Goal: Information Seeking & Learning: Check status

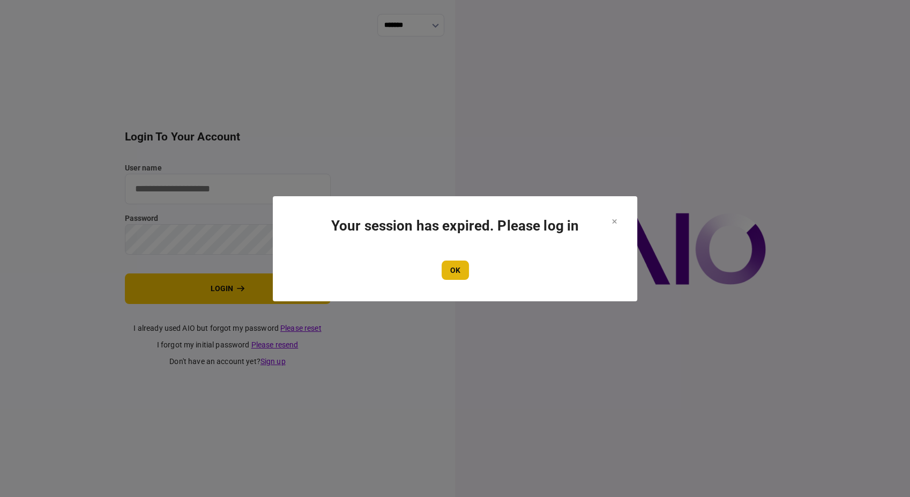
type input "**********"
click at [457, 267] on button "OK" at bounding box center [455, 270] width 27 height 19
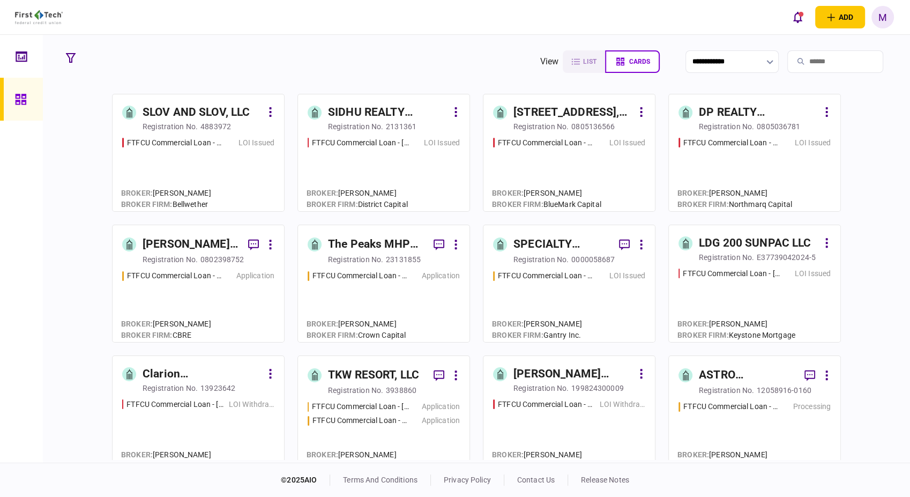
click at [182, 118] on div "SLOV AND SLOV, LLC" at bounding box center [196, 112] width 107 height 17
click at [245, 294] on div "FTFCU Commercial Loan - [STREET_ADDRESS] Application" at bounding box center [198, 301] width 152 height 62
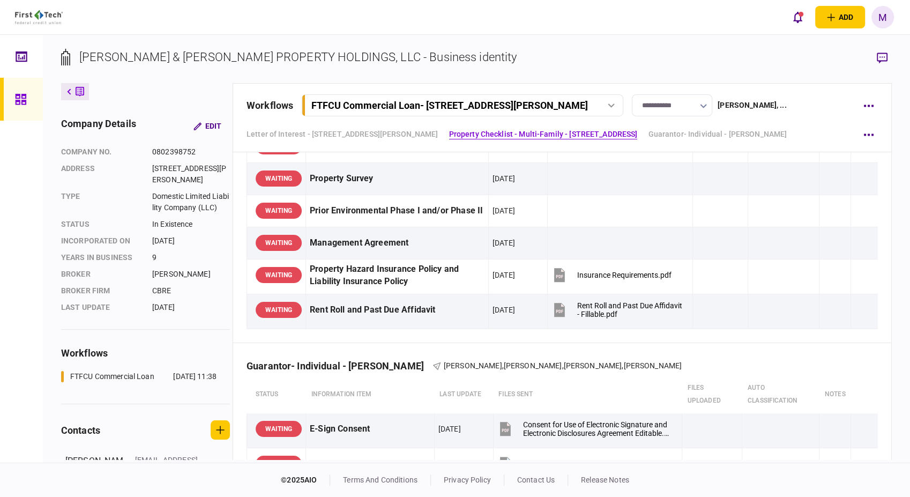
scroll to position [774, 0]
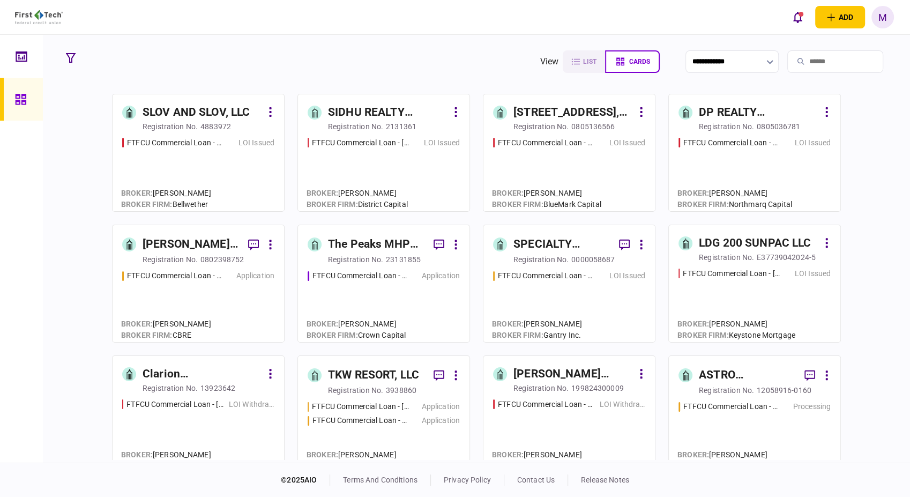
click at [364, 296] on div "FTFCU Commercial Loan - [STREET_ADDRESS] Application" at bounding box center [384, 301] width 152 height 62
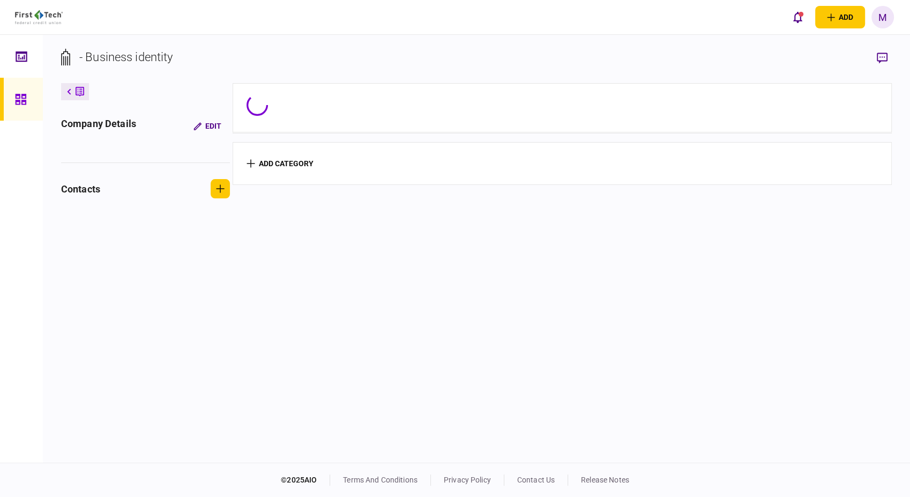
click at [364, 296] on section "add category" at bounding box center [562, 271] width 659 height 377
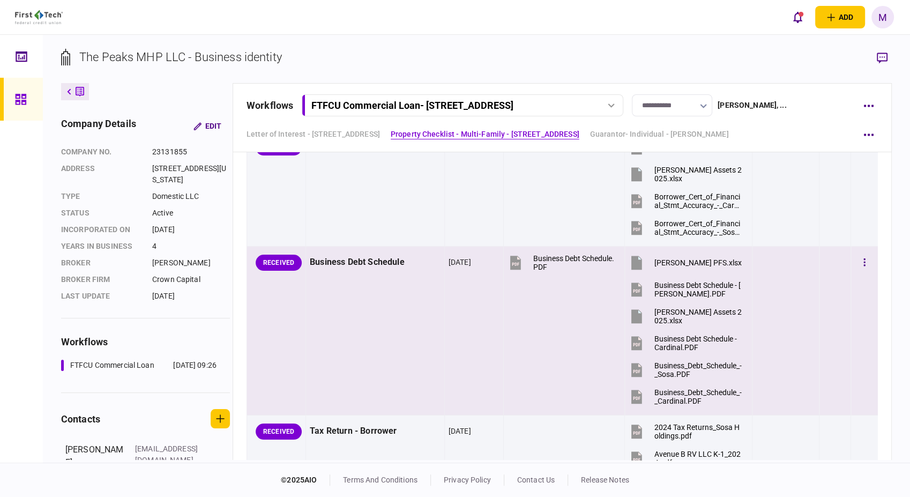
scroll to position [596, 0]
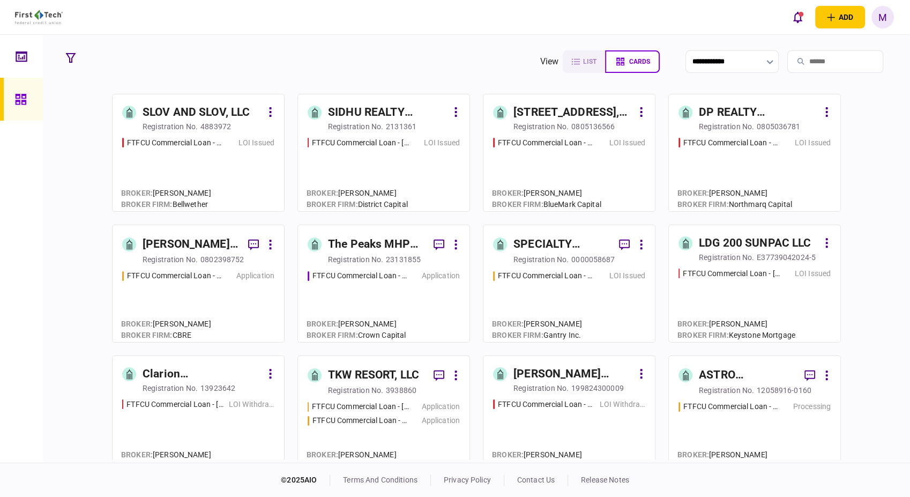
click at [569, 292] on div "FTFCU Commercial Loan - [STREET_ADDRESS] LOI Issued" at bounding box center [569, 301] width 152 height 62
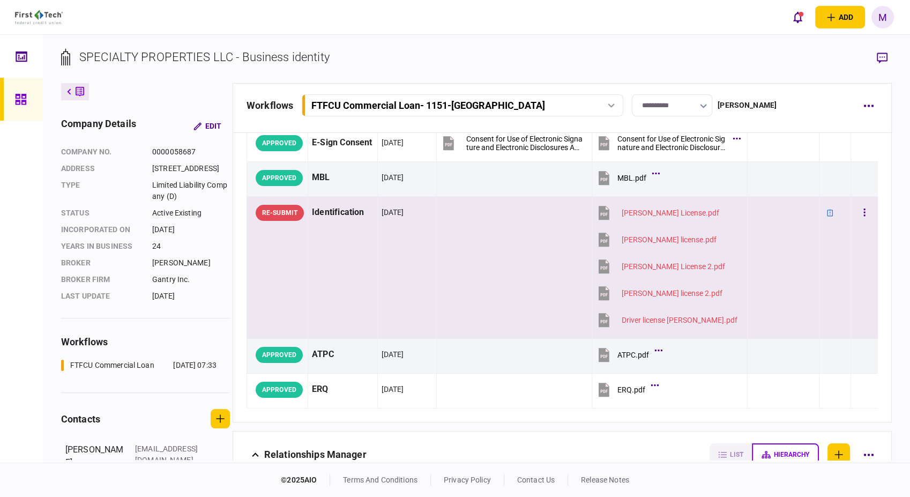
scroll to position [119, 0]
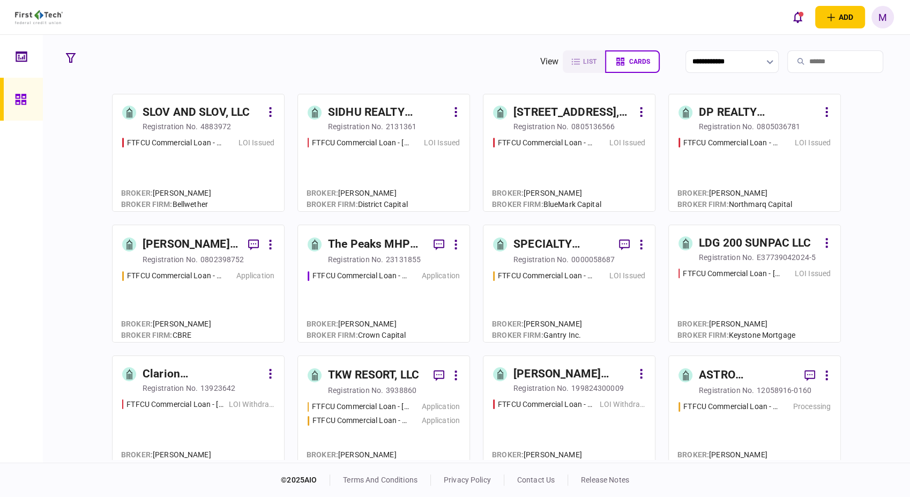
click at [396, 289] on div "FTFCU Commercial Loan - [STREET_ADDRESS] Application" at bounding box center [384, 301] width 152 height 62
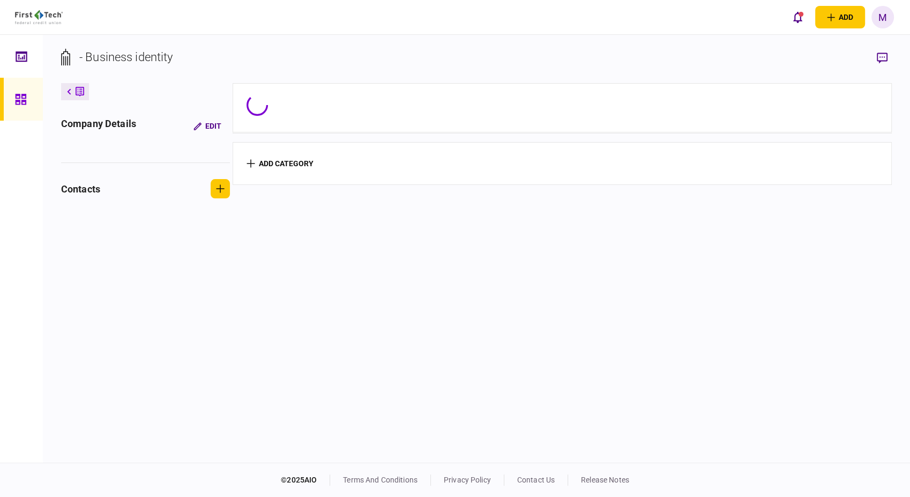
click at [396, 289] on section "add category" at bounding box center [562, 271] width 659 height 377
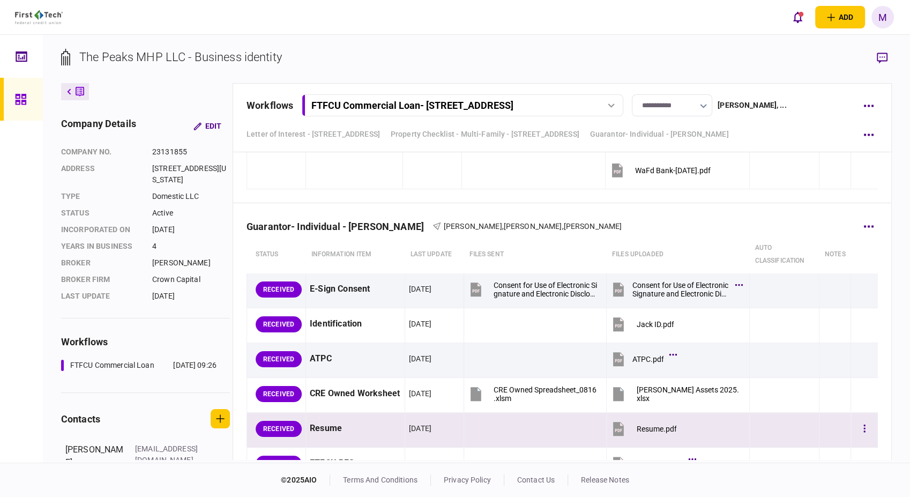
scroll to position [3100, 0]
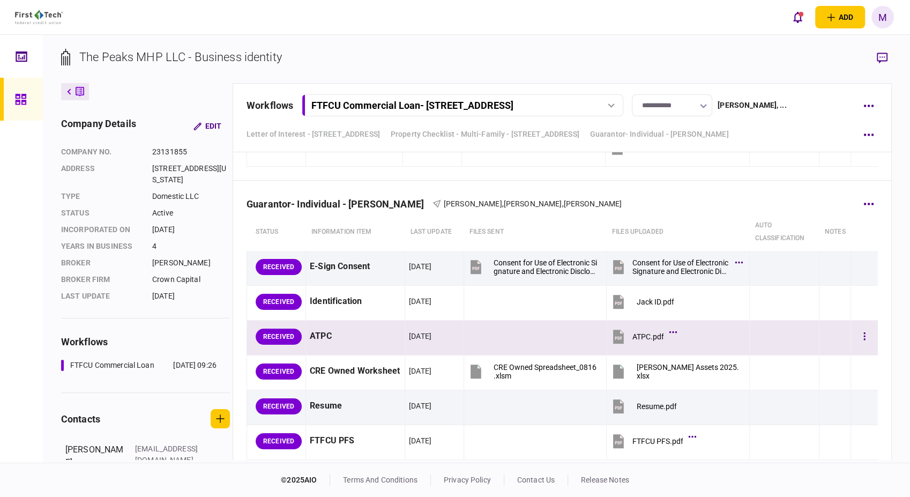
click at [620, 333] on icon at bounding box center [619, 337] width 16 height 16
click at [858, 335] on button "button" at bounding box center [864, 336] width 19 height 19
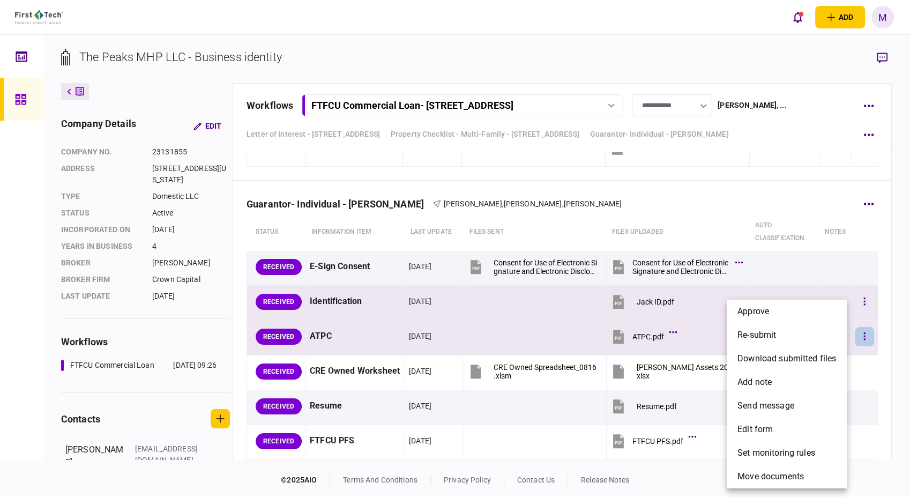
click at [763, 315] on span "approve" at bounding box center [754, 311] width 32 height 13
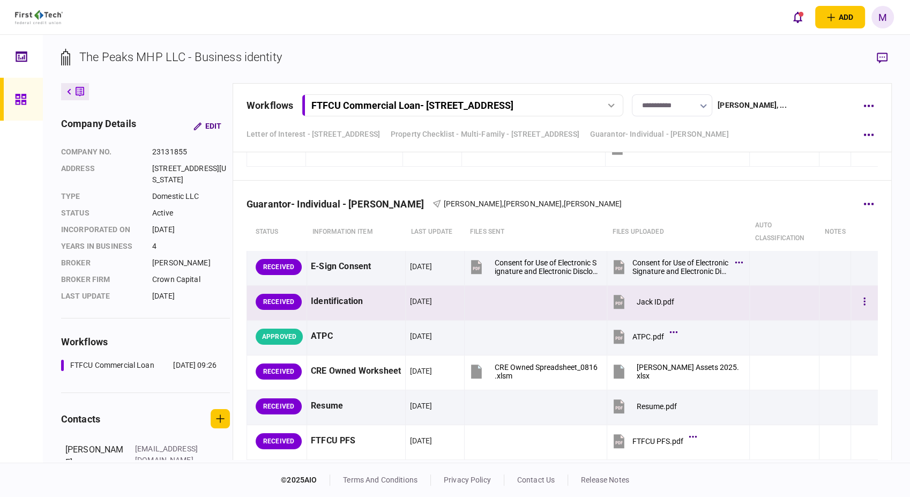
click at [617, 300] on icon at bounding box center [619, 302] width 11 height 14
click at [864, 296] on icon "button" at bounding box center [865, 301] width 2 height 10
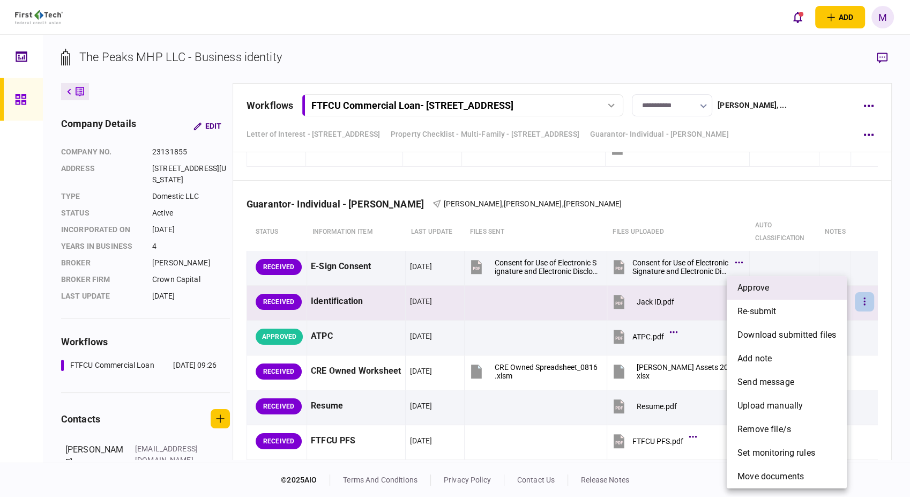
click at [756, 289] on span "approve" at bounding box center [754, 287] width 32 height 13
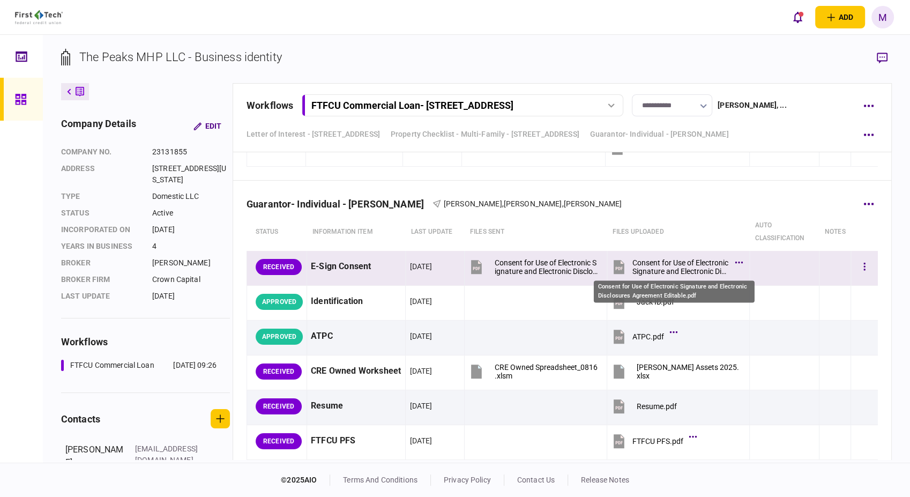
click at [651, 263] on div "Consent for Use of Electronic Signature and Electronic Disclosures Agreement Ed…" at bounding box center [680, 266] width 97 height 17
click at [864, 265] on icon "button" at bounding box center [865, 267] width 2 height 10
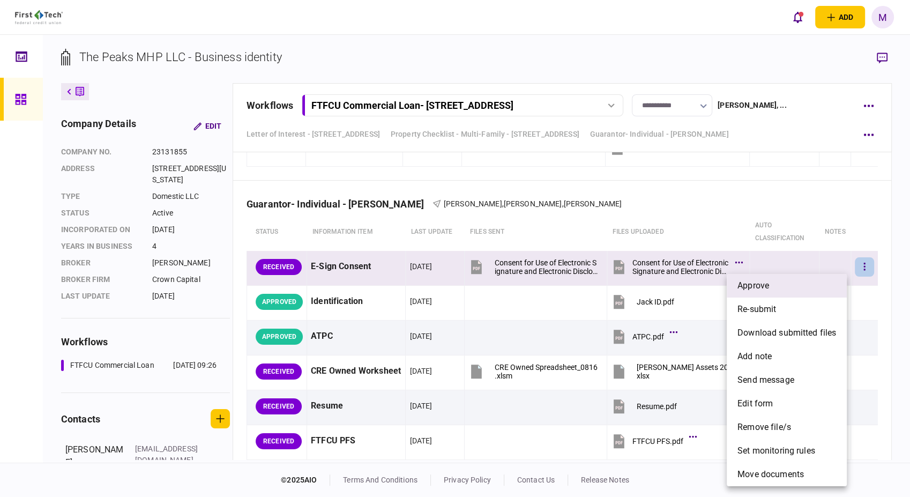
click at [769, 280] on span "approve" at bounding box center [754, 285] width 32 height 13
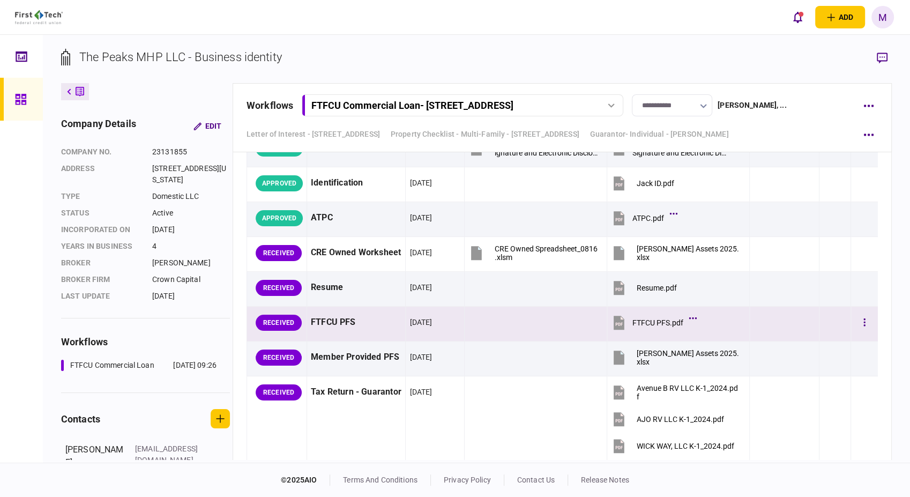
scroll to position [3220, 0]
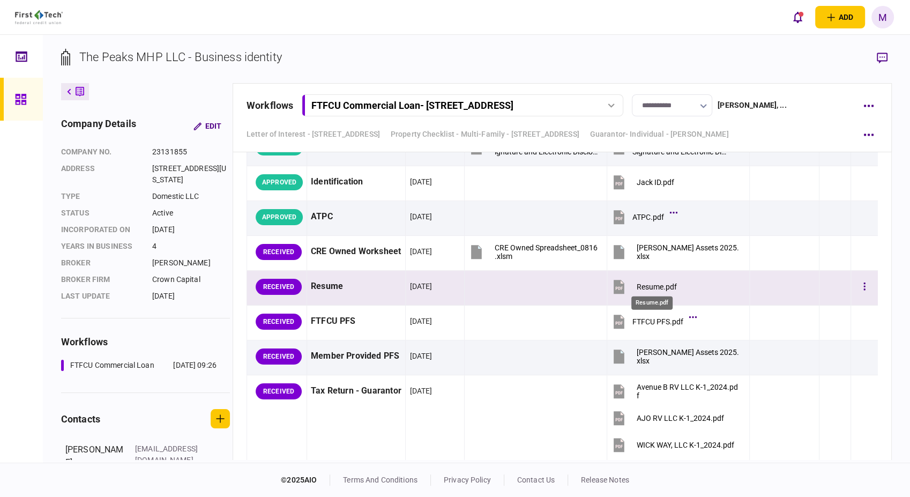
click at [657, 284] on div "Resume.pdf" at bounding box center [657, 286] width 40 height 9
click at [653, 284] on div "Resume.pdf" at bounding box center [657, 286] width 40 height 9
click at [855, 292] on button "button" at bounding box center [864, 286] width 19 height 19
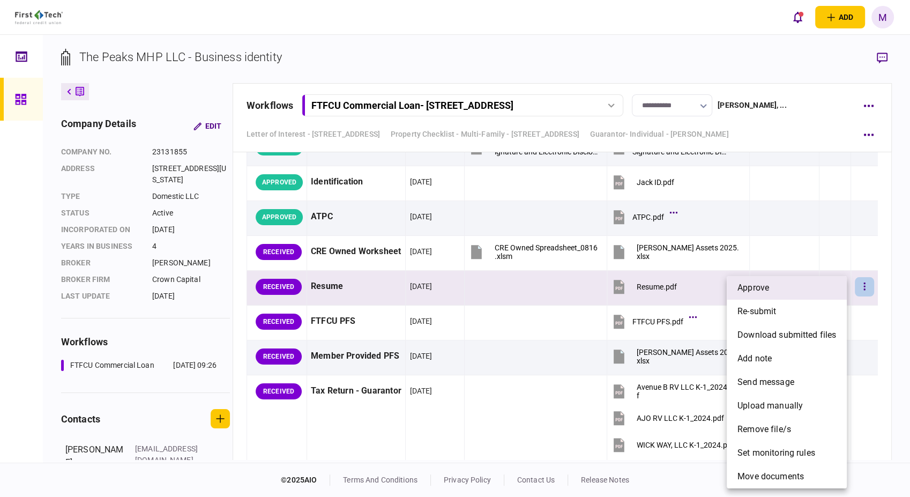
click at [768, 286] on span "approve" at bounding box center [754, 287] width 32 height 13
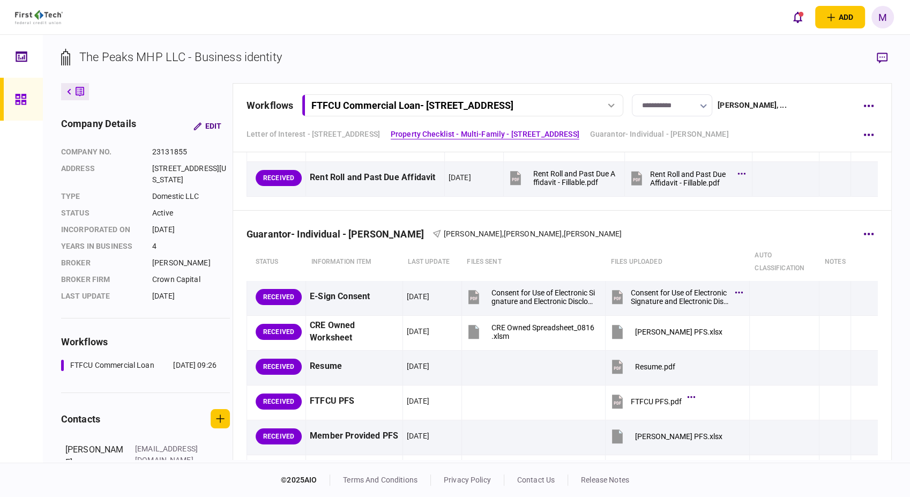
scroll to position [2207, 0]
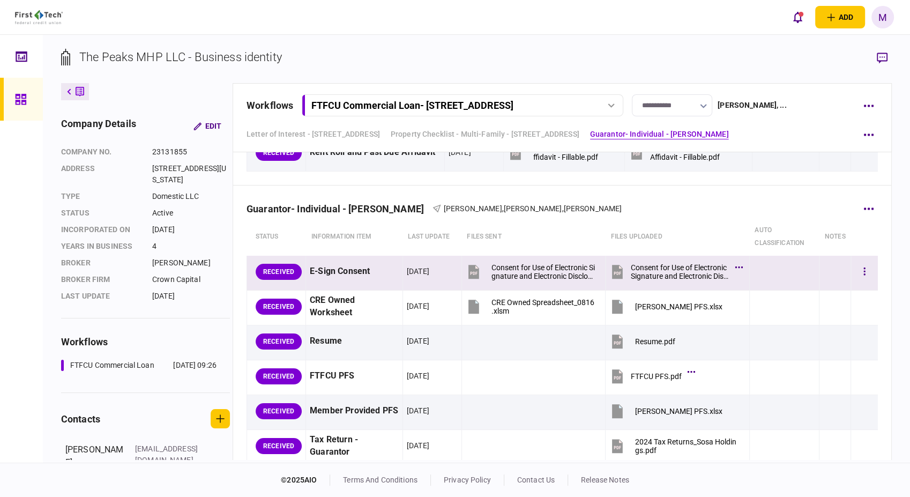
click at [867, 267] on td at bounding box center [864, 273] width 27 height 35
click at [863, 266] on button "button" at bounding box center [864, 271] width 19 height 19
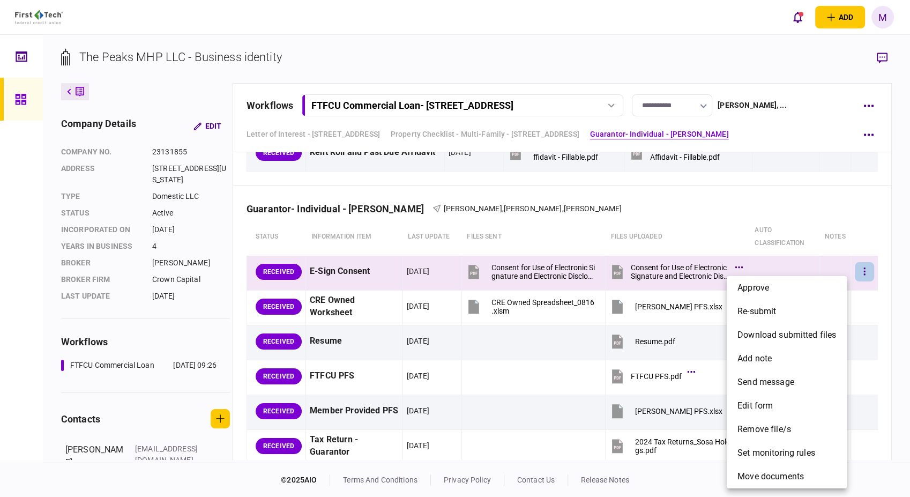
click at [631, 278] on div at bounding box center [455, 248] width 910 height 497
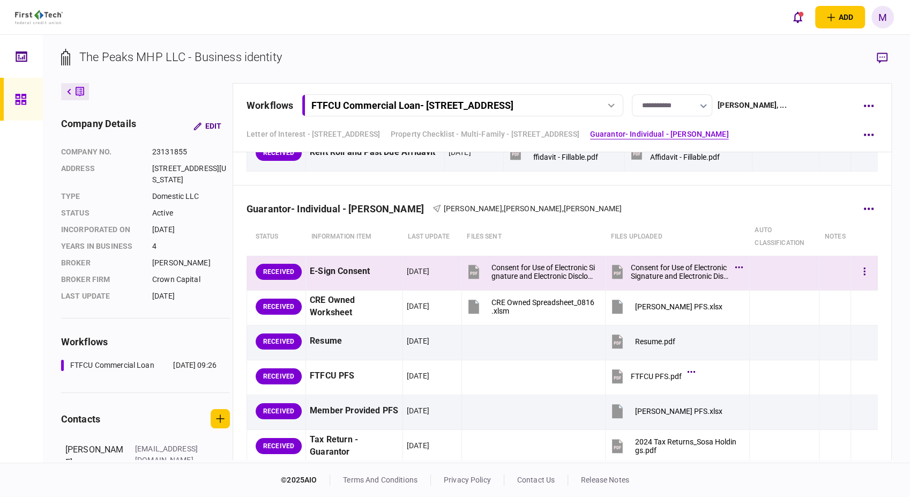
click at [618, 271] on icon at bounding box center [617, 272] width 16 height 16
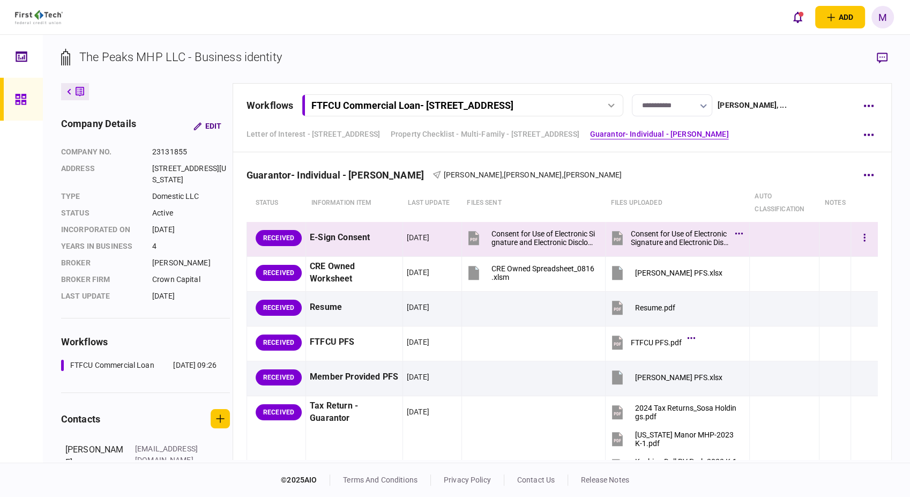
scroll to position [2267, 0]
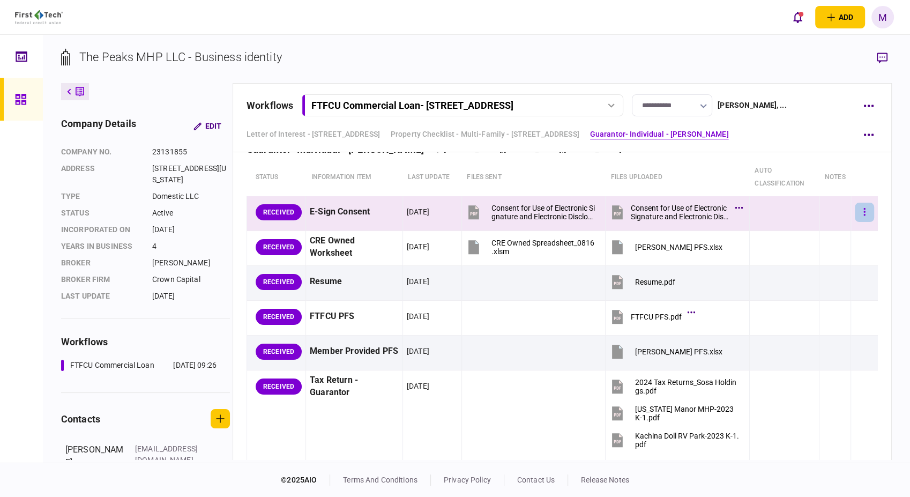
click at [855, 208] on button "button" at bounding box center [864, 212] width 19 height 19
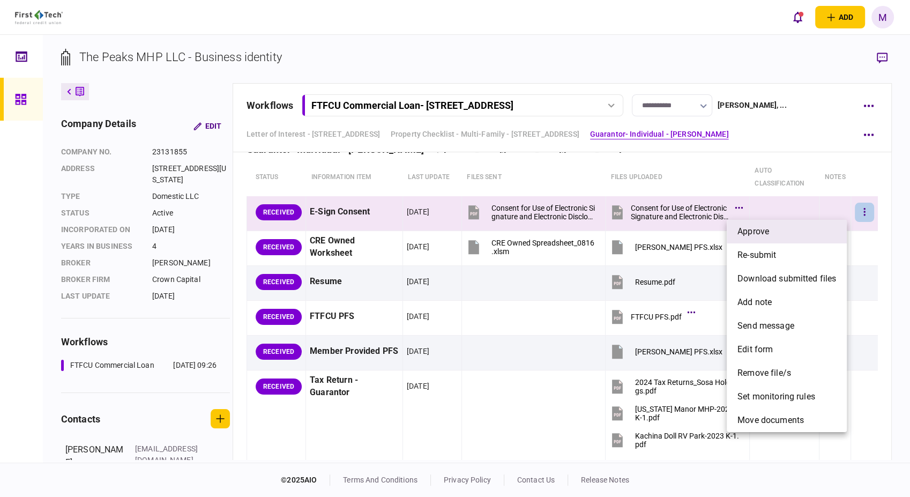
click at [772, 227] on li "approve" at bounding box center [787, 232] width 120 height 24
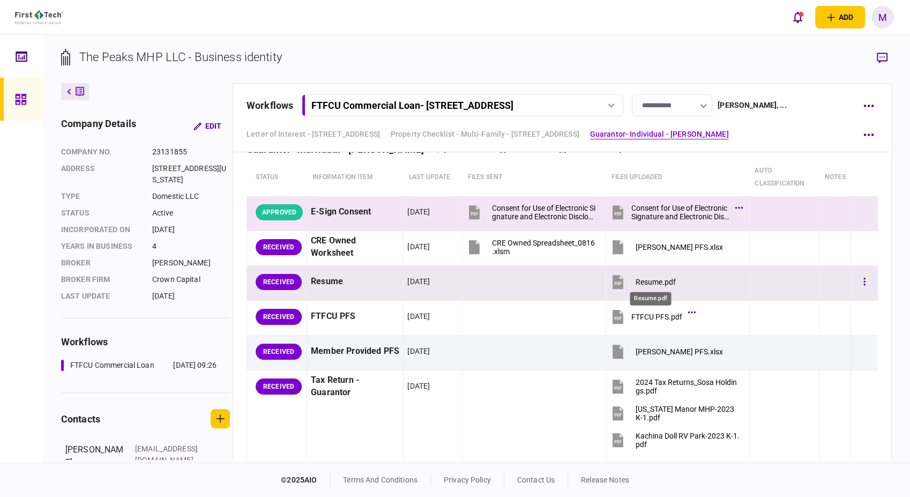
click at [638, 282] on div "Resume.pdf" at bounding box center [656, 282] width 40 height 9
click at [855, 274] on button "button" at bounding box center [864, 281] width 19 height 19
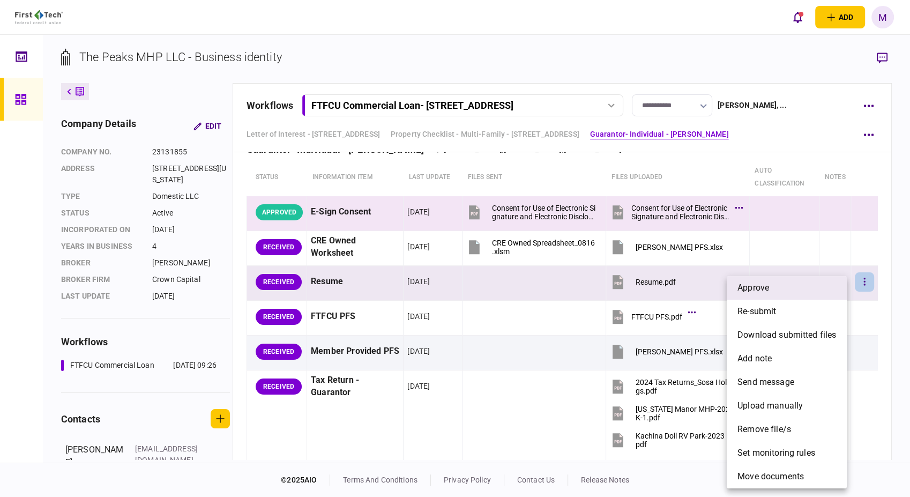
click at [793, 291] on li "approve" at bounding box center [787, 288] width 120 height 24
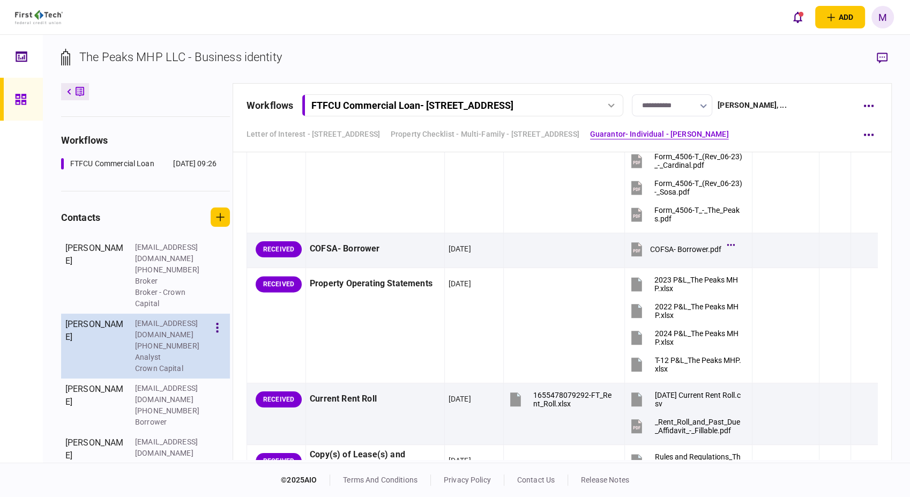
scroll to position [208, 0]
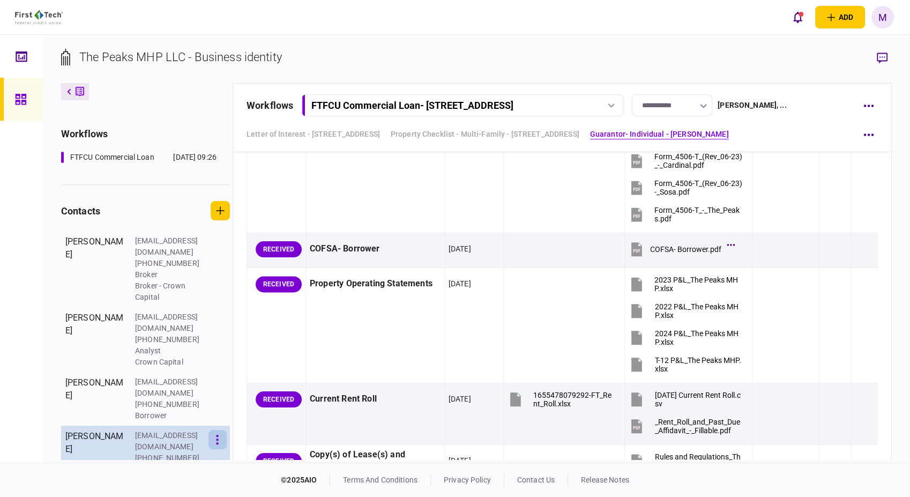
click at [211, 430] on button "button" at bounding box center [218, 439] width 18 height 19
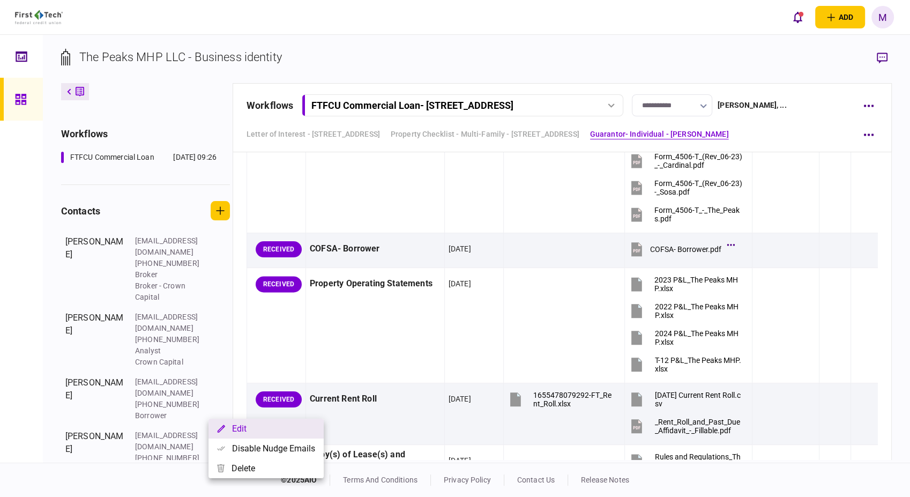
click at [243, 430] on button "Edit" at bounding box center [266, 429] width 115 height 20
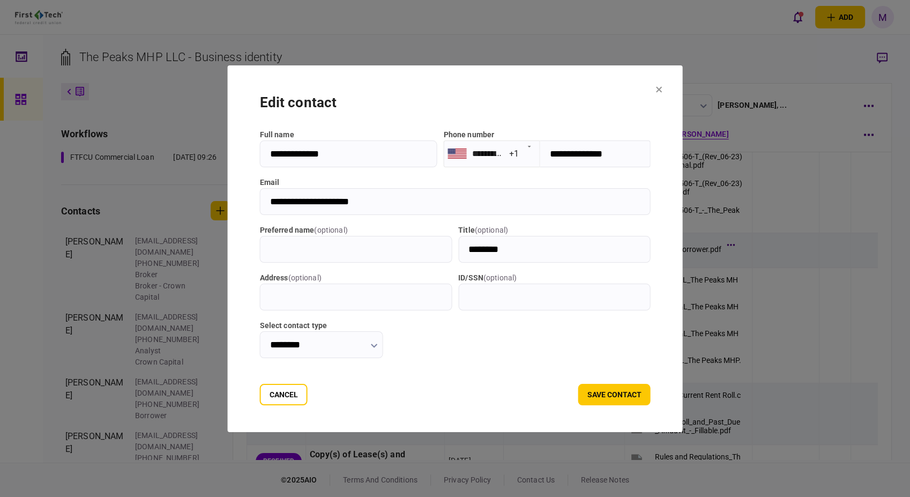
drag, startPoint x: 605, startPoint y: 148, endPoint x: 520, endPoint y: 147, distance: 84.7
click at [540, 147] on input "**********" at bounding box center [595, 153] width 110 height 27
drag, startPoint x: 377, startPoint y: 200, endPoint x: 243, endPoint y: 195, distance: 134.1
click at [243, 195] on section "**********" at bounding box center [455, 248] width 455 height 367
click at [637, 397] on button "save contact" at bounding box center [614, 394] width 72 height 21
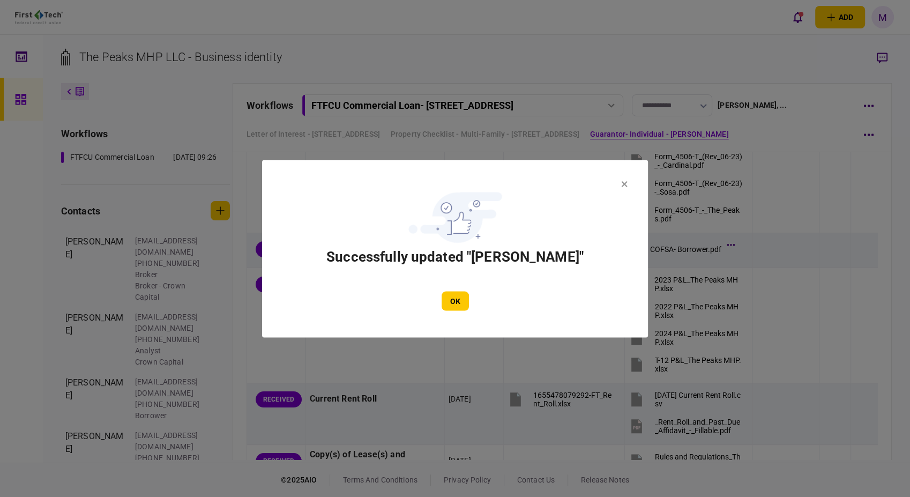
click at [622, 183] on icon at bounding box center [624, 184] width 6 height 6
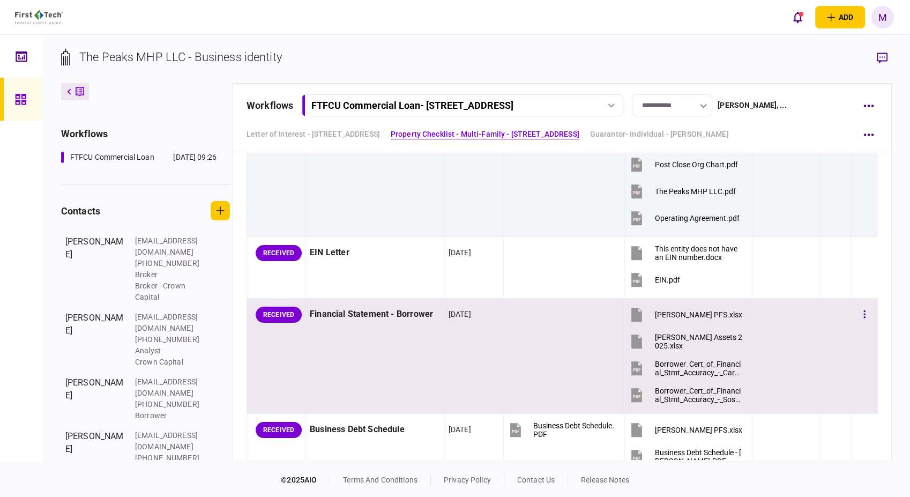
scroll to position [238, 0]
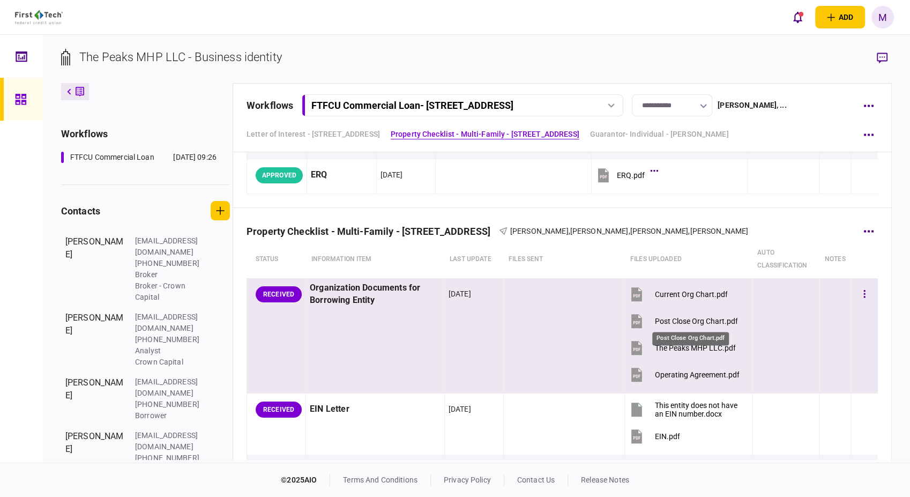
click at [712, 318] on div "Post Close Org Chart.pdf" at bounding box center [695, 321] width 83 height 9
click at [686, 375] on div "Operating Agreement.pdf" at bounding box center [696, 374] width 85 height 9
click at [673, 375] on div "Operating Agreement.pdf" at bounding box center [696, 374] width 85 height 9
click at [676, 346] on div "The Peaks MHP LLC.pdf" at bounding box center [694, 348] width 81 height 9
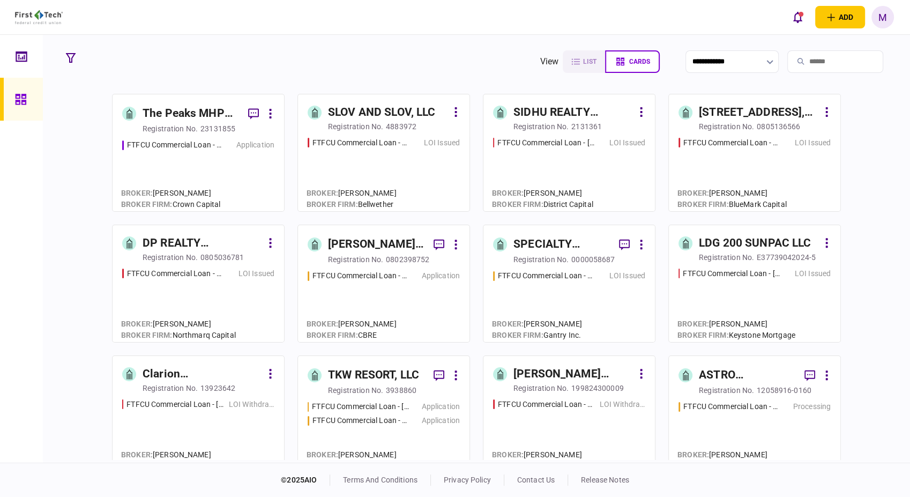
click at [184, 159] on div "FTFCU Commercial Loan - [STREET_ADDRESS] Application" at bounding box center [198, 170] width 152 height 62
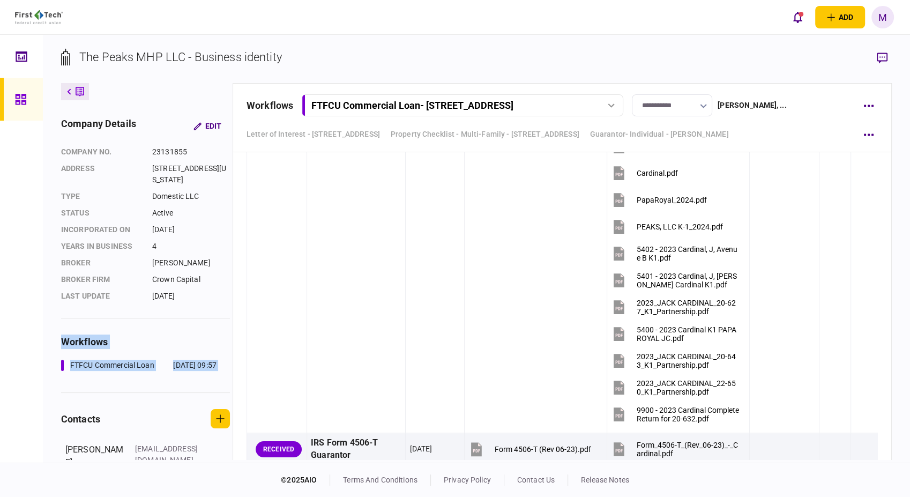
scroll to position [3573, 0]
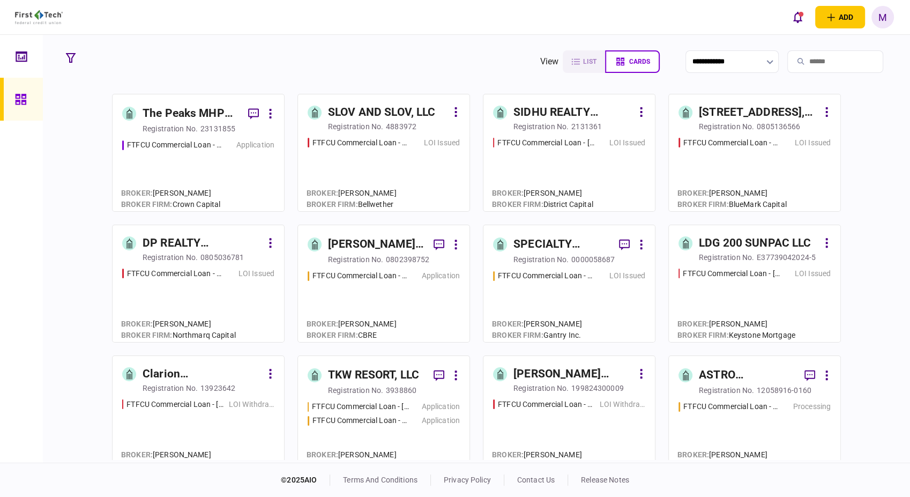
click at [708, 422] on div "FTFCU Commercial Loan - [STREET_ADDRESS] Price UT Processing" at bounding box center [755, 432] width 152 height 62
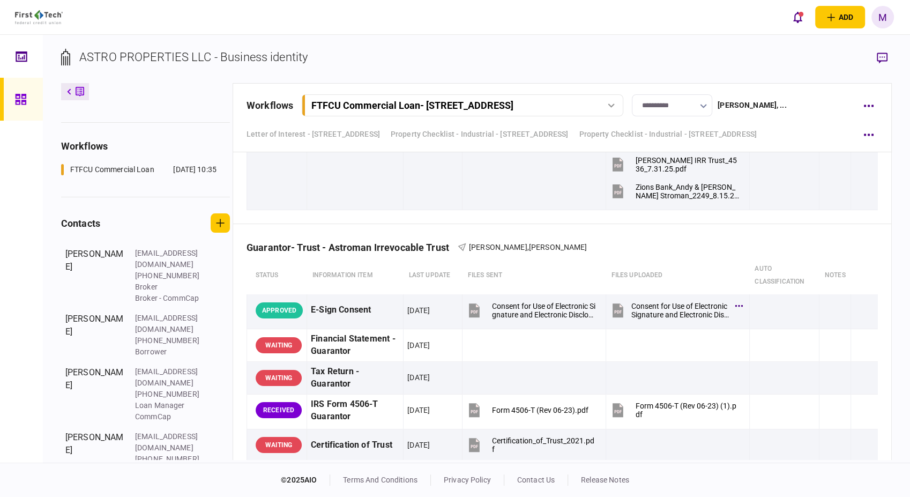
scroll to position [208, 0]
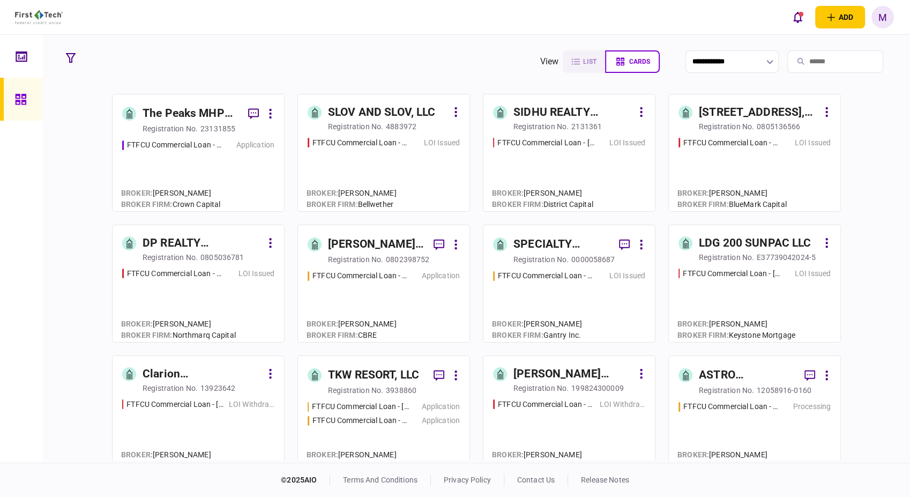
click at [412, 180] on div "FTFCU Commercial Loan - [STREET_ADDRESS] LOI Issued" at bounding box center [384, 169] width 152 height 65
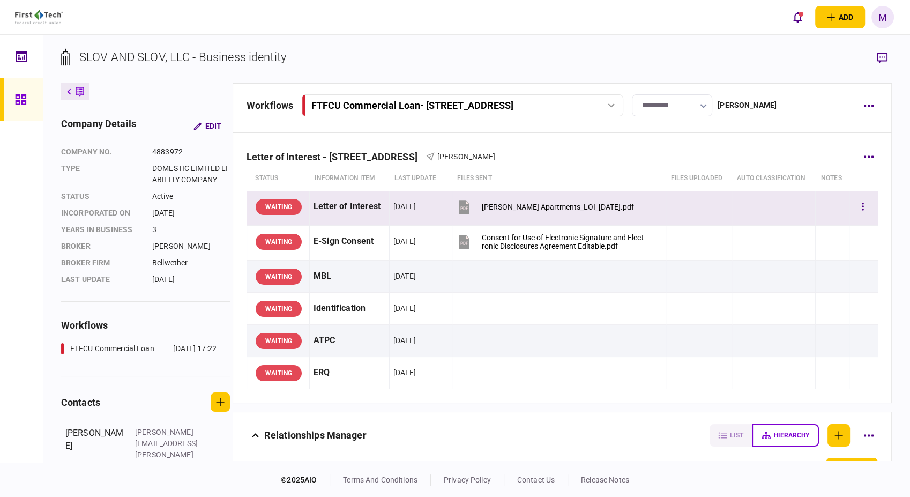
click at [497, 207] on div "[PERSON_NAME] Apartments_LOI_[DATE].pdf" at bounding box center [558, 207] width 152 height 9
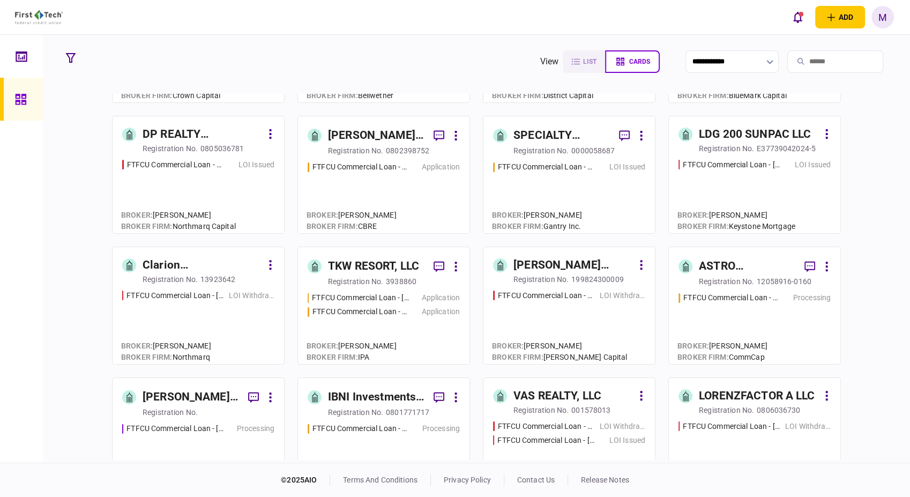
scroll to position [178, 0]
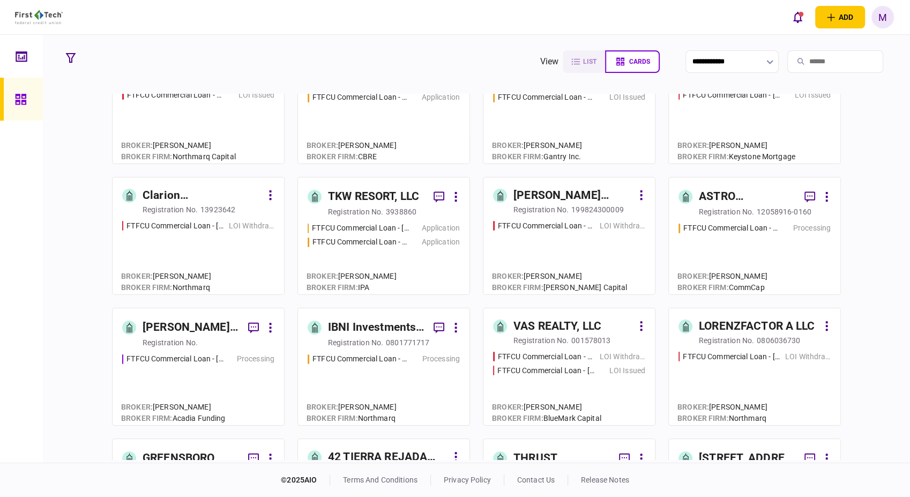
click at [397, 389] on div "FTFCU Commercial Loan - [STREET_ADDRESS] Processing" at bounding box center [384, 384] width 152 height 62
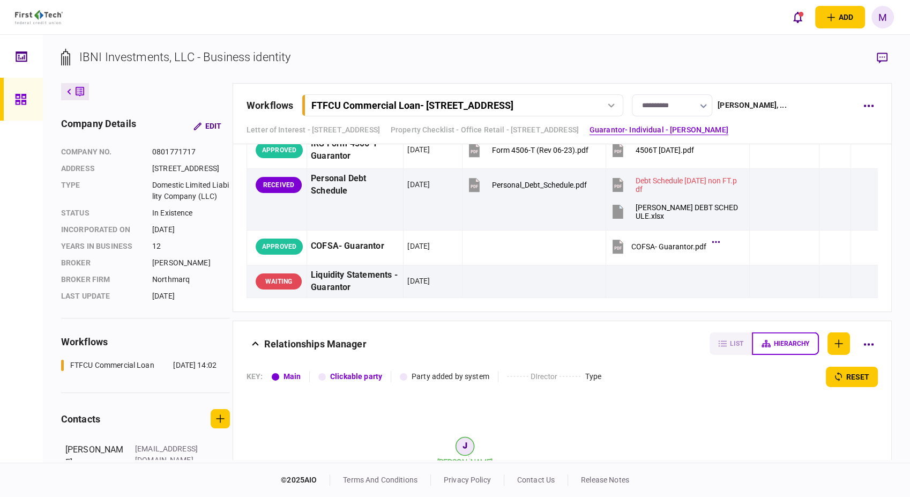
scroll to position [3395, 0]
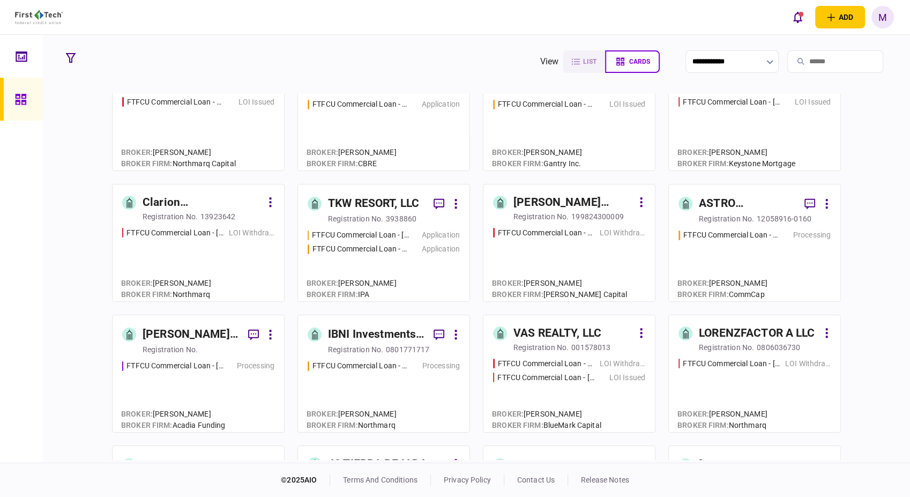
scroll to position [178, 0]
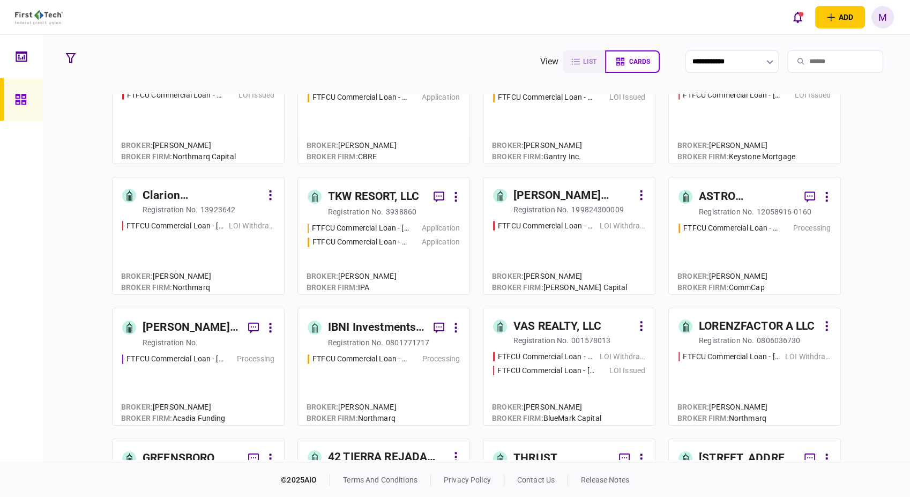
click at [634, 372] on div "LOI Issued" at bounding box center [627, 370] width 36 height 11
